Goal: Task Accomplishment & Management: Manage account settings

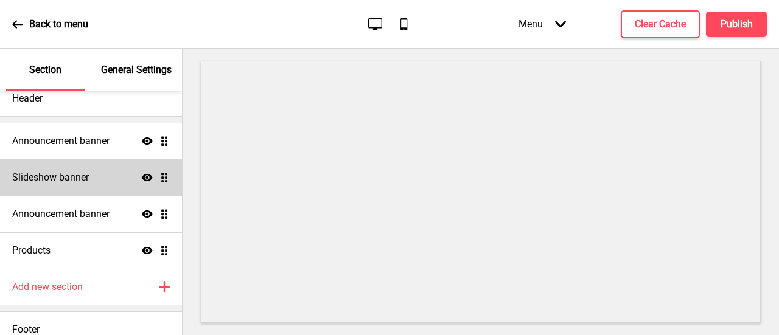
scroll to position [35, 0]
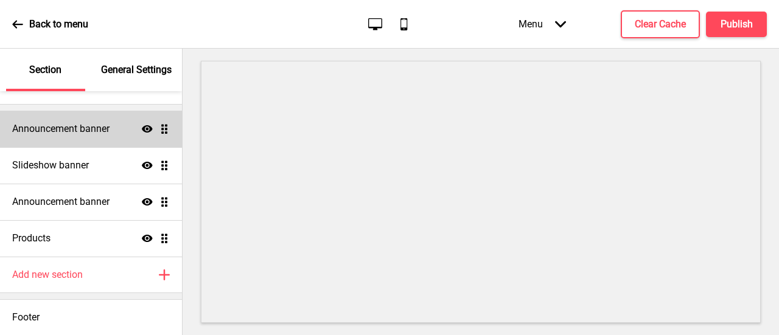
click at [110, 121] on div "Announcement banner Show Drag" at bounding box center [91, 129] width 182 height 37
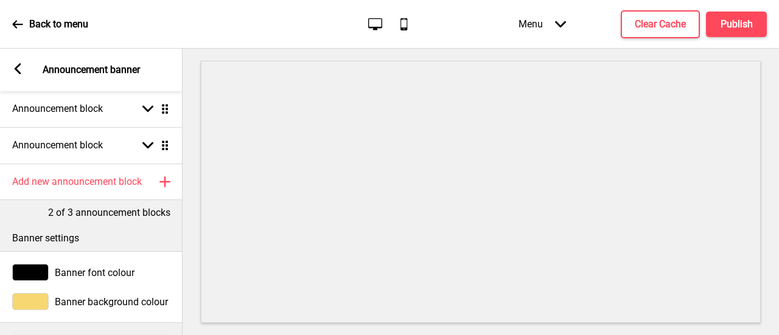
scroll to position [0, 0]
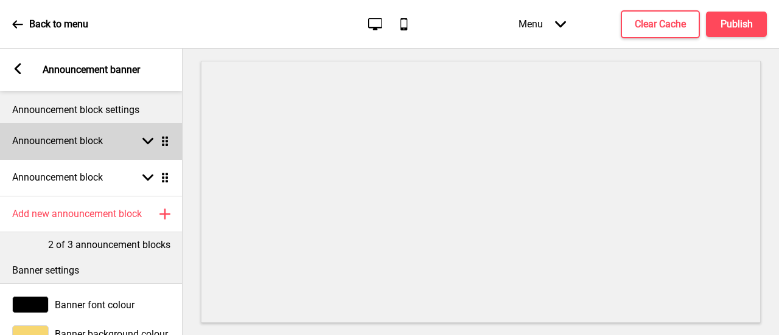
click at [138, 148] on div "Announcement block Arrow down Drag" at bounding box center [91, 141] width 183 height 37
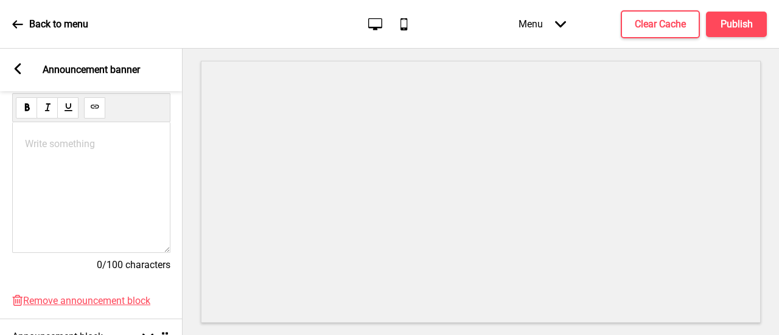
scroll to position [304, 0]
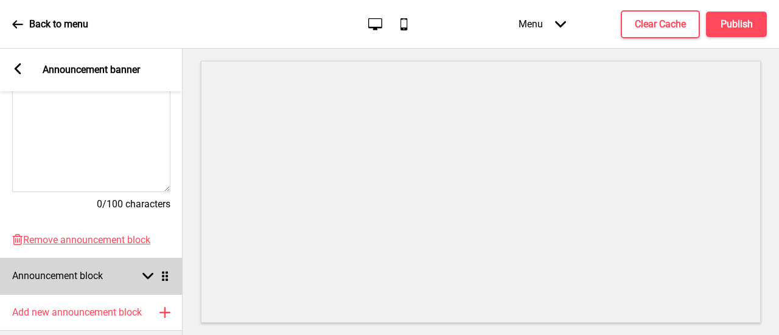
click at [125, 281] on div "Announcement block Arrow down Drag" at bounding box center [91, 276] width 183 height 37
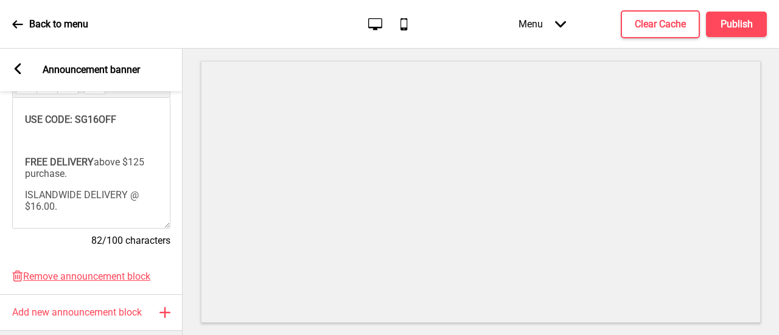
scroll to position [301, 0]
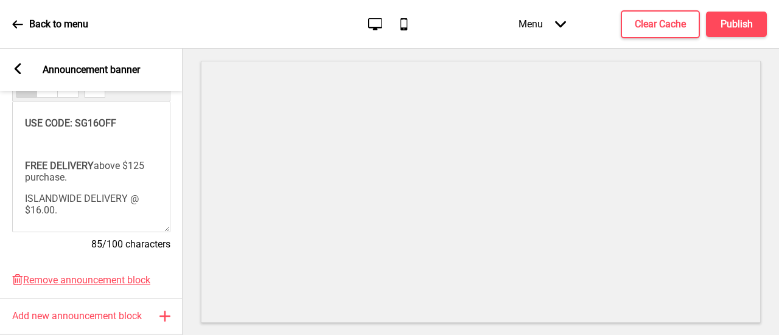
drag, startPoint x: 90, startPoint y: 106, endPoint x: 158, endPoint y: 52, distance: 87.1
click at [90, 117] on span "USE CODE: SG16OFF" at bounding box center [70, 123] width 91 height 12
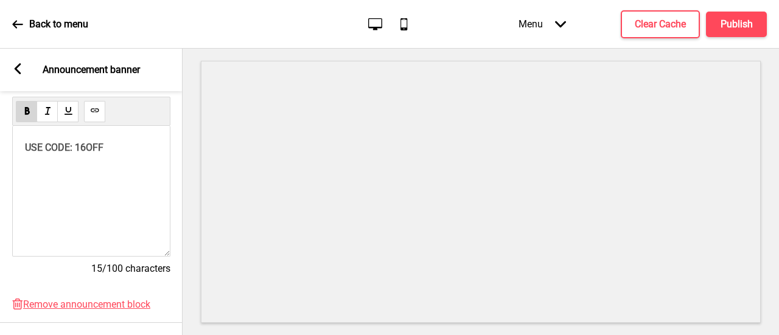
scroll to position [258, 0]
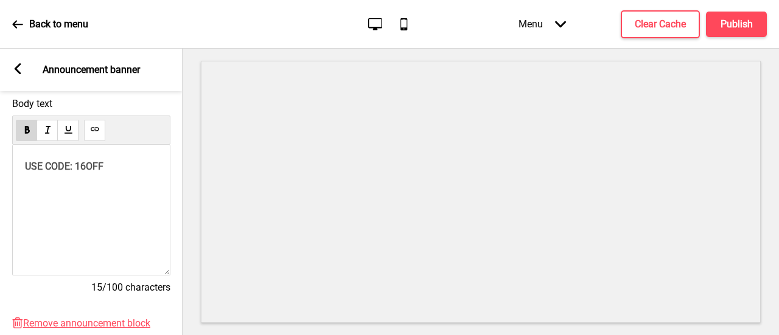
click at [113, 172] on p "USE CODE: 16OFF" at bounding box center [91, 167] width 133 height 12
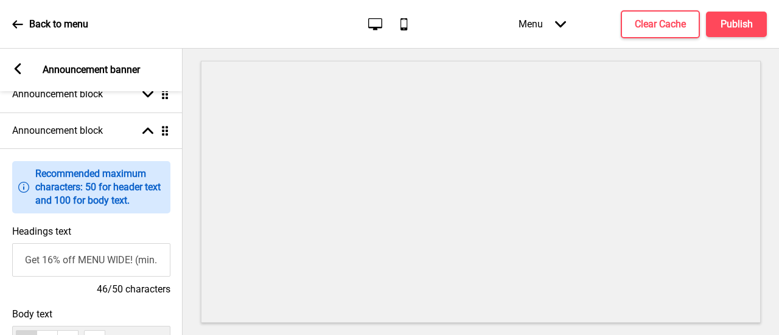
scroll to position [75, 0]
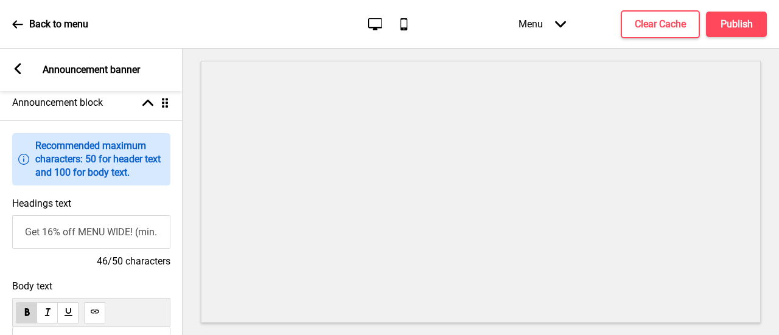
click at [107, 239] on input "Get 16% off MENU WIDE! (min. spend of $10.00!)" at bounding box center [91, 232] width 158 height 33
drag, startPoint x: 151, startPoint y: 229, endPoint x: 181, endPoint y: 233, distance: 30.7
click at [181, 233] on div "Headings text Get 16% off MENU WIDE! (min. spend of $10.00!) 46/50 characters" at bounding box center [91, 233] width 183 height 83
click at [141, 230] on input "Get 16% off MENU WIDE! (min. spend of $10.00!)" at bounding box center [91, 232] width 158 height 33
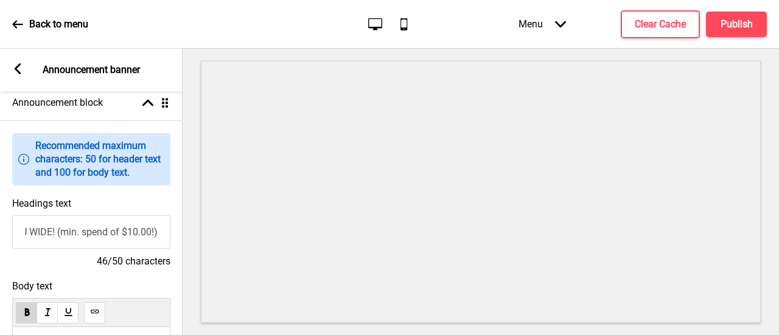
click at [139, 239] on input "Get 16% off MENU WIDE! (min. spend of $10.00!)" at bounding box center [91, 232] width 158 height 33
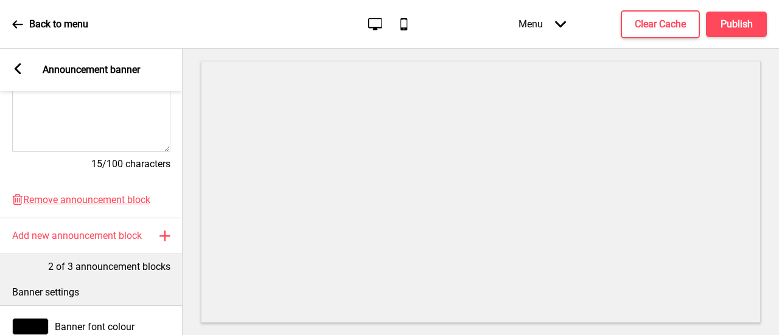
scroll to position [498, 0]
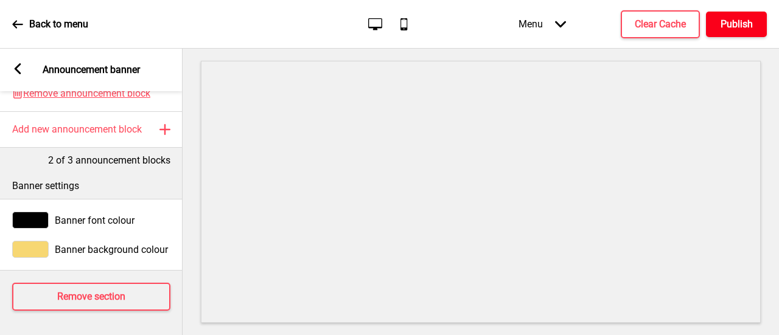
type input "Get 16% off MENU WIDE! (min. spend of $12.00!)"
click at [731, 21] on h4 "Publish" at bounding box center [737, 24] width 32 height 13
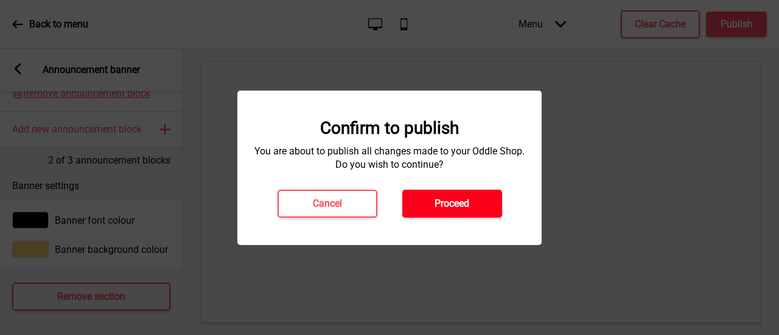
click at [453, 200] on h4 "Proceed" at bounding box center [452, 203] width 35 height 13
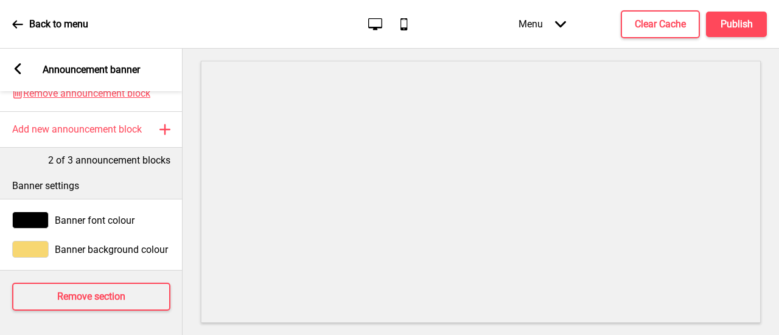
click at [15, 30] on div "Back to menu" at bounding box center [50, 24] width 76 height 33
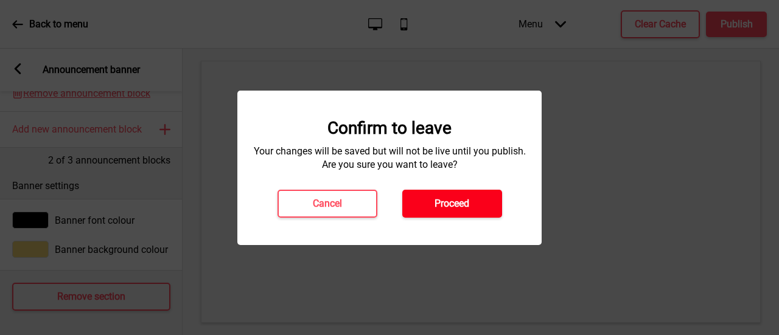
click at [440, 203] on h4 "Proceed" at bounding box center [452, 203] width 35 height 13
